Goal: Task Accomplishment & Management: Use online tool/utility

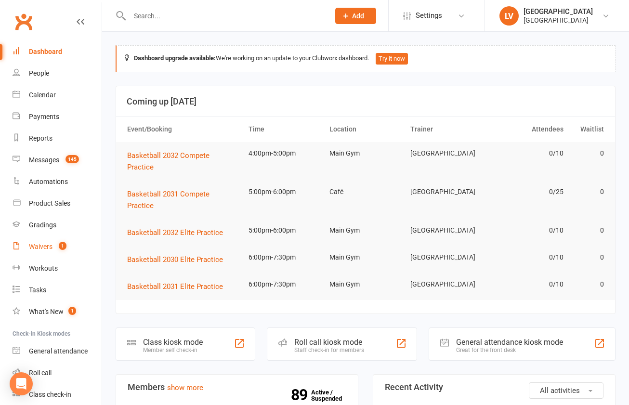
click at [42, 245] on div "Waivers" at bounding box center [41, 247] width 24 height 8
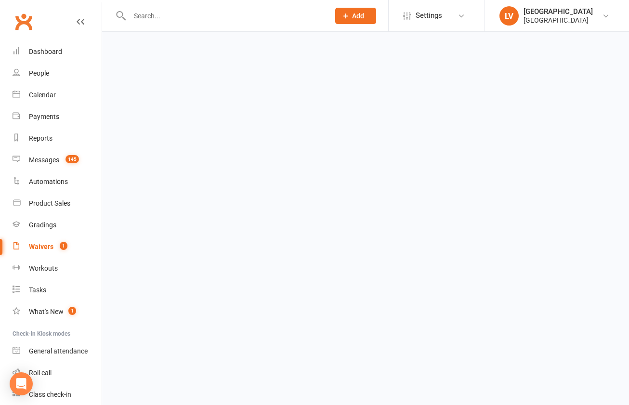
select select "100"
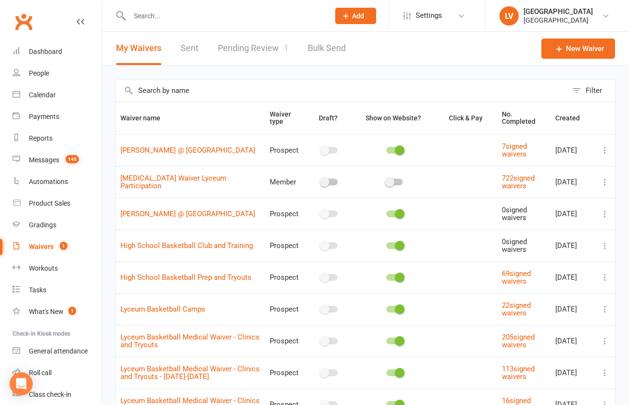
click at [252, 47] on link "Pending Review 1" at bounding box center [253, 48] width 71 height 33
select select "25"
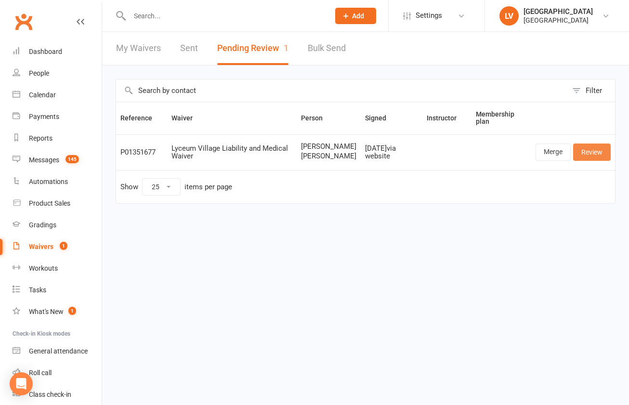
click at [590, 161] on link "Review" at bounding box center [592, 152] width 38 height 17
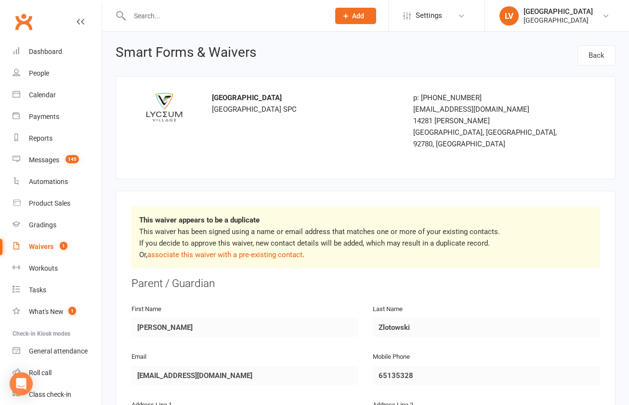
select select "25"
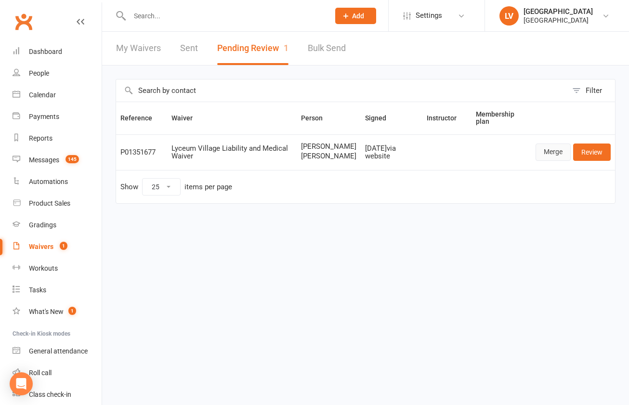
click at [551, 161] on link "Merge" at bounding box center [553, 152] width 35 height 17
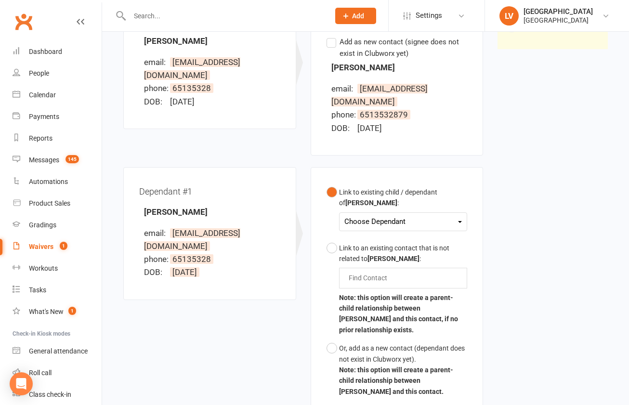
scroll to position [163, 0]
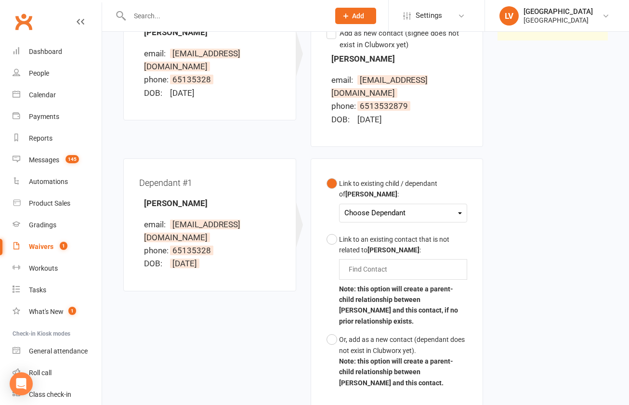
click at [391, 207] on div "Choose Dependant" at bounding box center [404, 213] width 118 height 13
click at [392, 226] on link "[PERSON_NAME]" at bounding box center [392, 236] width 95 height 21
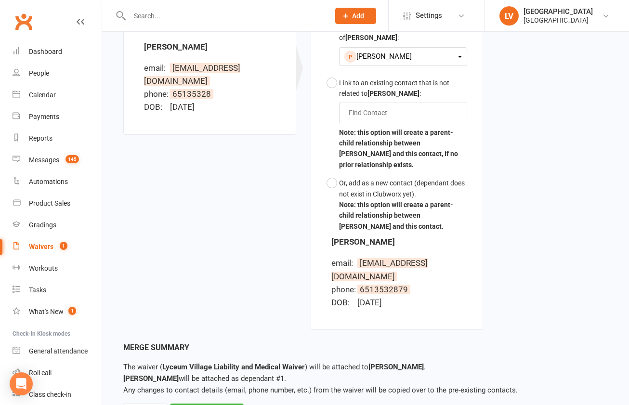
scroll to position [330, 0]
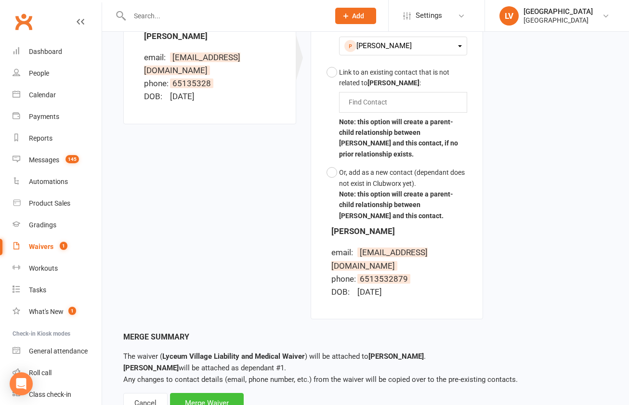
click at [216, 393] on div "Merge Waiver" at bounding box center [207, 403] width 74 height 20
